Goal: Check status: Check status

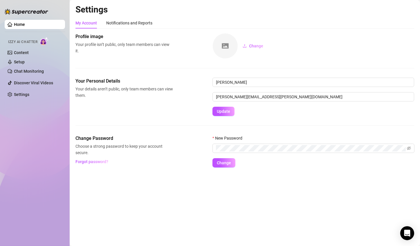
click at [25, 25] on link "Home" at bounding box center [19, 24] width 11 height 5
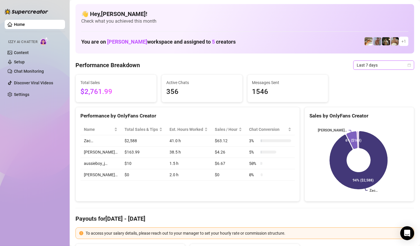
click at [391, 66] on span "Last 7 days" at bounding box center [384, 65] width 54 height 9
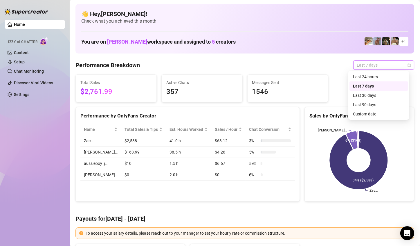
click at [375, 113] on div "Custom date" at bounding box center [379, 114] width 52 height 6
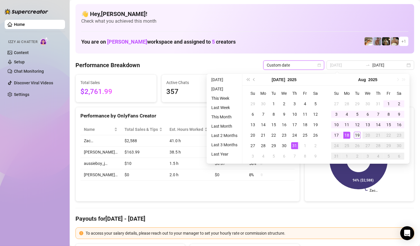
type input "[DATE]"
click at [357, 135] on div "19" at bounding box center [357, 135] width 7 height 7
click at [357, 135] on icon at bounding box center [359, 160] width 58 height 58
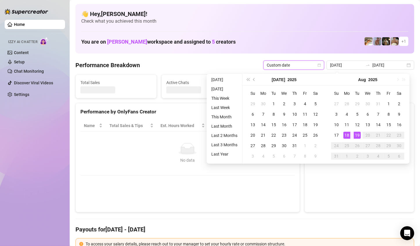
type input "[DATE]"
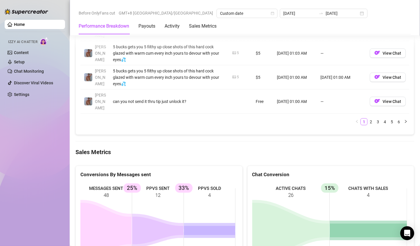
scroll to position [784, 0]
